Goal: Information Seeking & Learning: Understand process/instructions

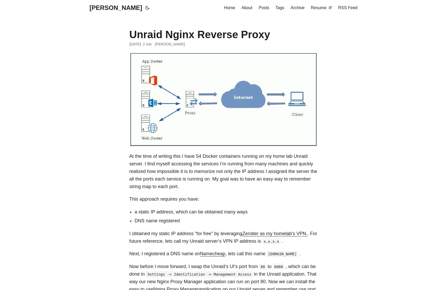
scroll to position [131, 0]
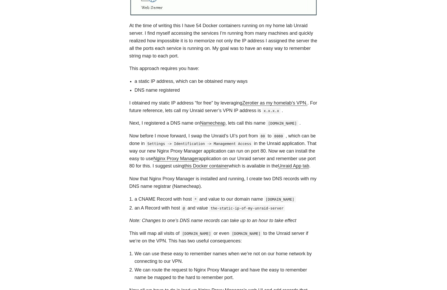
click at [223, 81] on li "a static IP address, which can be obtained many ways" at bounding box center [226, 82] width 183 height 8
click at [213, 76] on div "At the time of writing this I have 54 Docker containers running on my home lab …" at bounding box center [223, 179] width 188 height 315
click at [200, 56] on p "At the time of writing this I have 54 Docker containers running on my home lab …" at bounding box center [223, 41] width 188 height 38
click at [195, 53] on p "At the time of writing this I have 54 Docker containers running on my home lab …" at bounding box center [223, 41] width 188 height 38
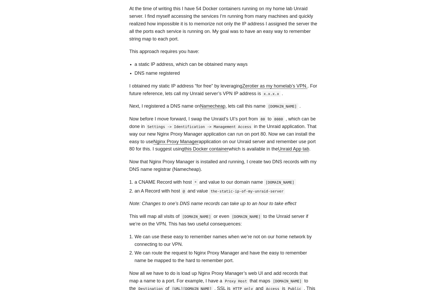
scroll to position [157, 0]
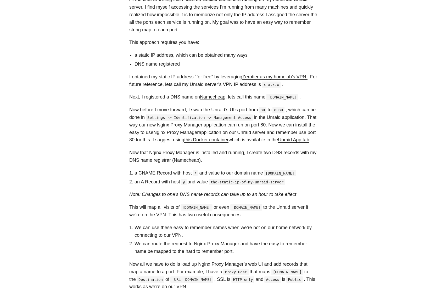
click at [177, 72] on div "At the time of writing this I have 54 Docker containers running on my home lab …" at bounding box center [223, 153] width 188 height 315
click at [179, 68] on div "At the time of writing this I have 54 Docker containers running on my home lab …" at bounding box center [223, 153] width 188 height 315
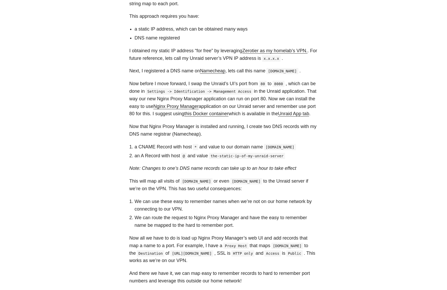
click at [167, 72] on p "Next, I registered a DNS name on Namecheap , lets call this name [DOMAIN_NAME] ." at bounding box center [223, 71] width 188 height 8
click at [162, 71] on p "Next, I registered a DNS name on Namecheap , lets call this name [DOMAIN_NAME] ." at bounding box center [223, 71] width 188 height 8
click at [153, 70] on p "Next, I registered a DNS name on Namecheap , lets call this name [DOMAIN_NAME] ." at bounding box center [223, 71] width 188 height 8
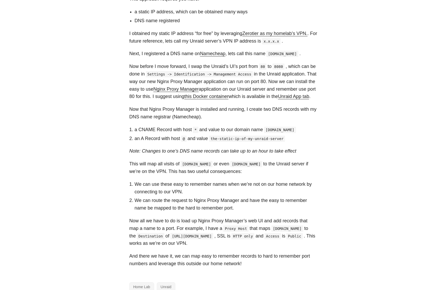
scroll to position [209, 0]
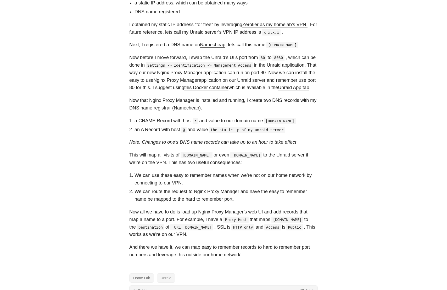
click at [141, 66] on p "Now before I move forward, I swap the Unraid’s UI’s port from 80 to 8080 , whic…" at bounding box center [223, 73] width 188 height 38
click at [140, 73] on p "Now before I move forward, I swap the Unraid’s UI’s port from 80 to 8080 , whic…" at bounding box center [223, 73] width 188 height 38
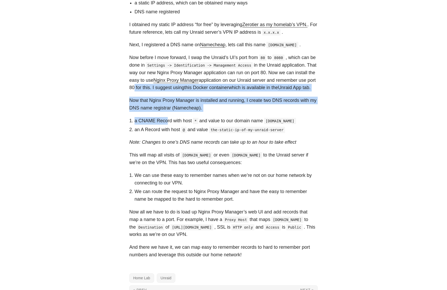
drag, startPoint x: 137, startPoint y: 95, endPoint x: 166, endPoint y: 123, distance: 39.8
click at [166, 123] on div "At the time of writing this I have 54 Docker containers running on my home lab …" at bounding box center [223, 100] width 188 height 315
click at [155, 112] on div "At the time of writing this I have 54 Docker containers running on my home lab …" at bounding box center [223, 100] width 188 height 315
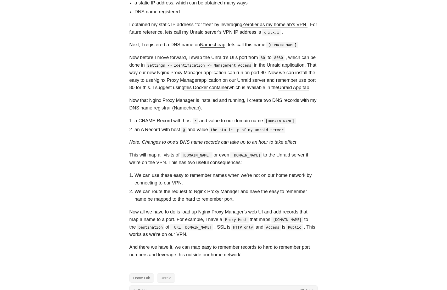
click at [155, 112] on div "At the time of writing this I have 54 Docker containers running on my home lab …" at bounding box center [223, 100] width 188 height 315
click at [155, 111] on p "Now that Nginx Proxy Manager is installed and running, I create two DNS records…" at bounding box center [223, 104] width 188 height 15
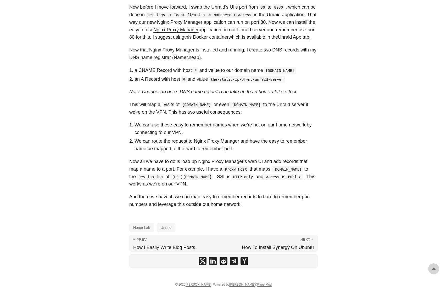
scroll to position [262, 0]
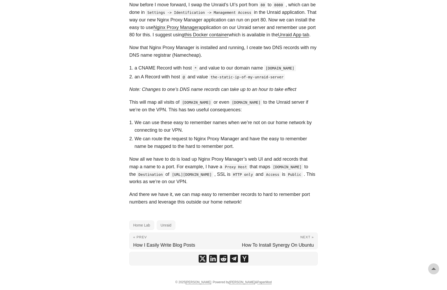
click at [162, 116] on div "At the time of writing this I have 54 Docker containers running on my home lab …" at bounding box center [223, 48] width 188 height 315
click at [161, 115] on div "At the time of writing this I have 54 Docker containers running on my home lab …" at bounding box center [223, 48] width 188 height 315
